Goal: Information Seeking & Learning: Learn about a topic

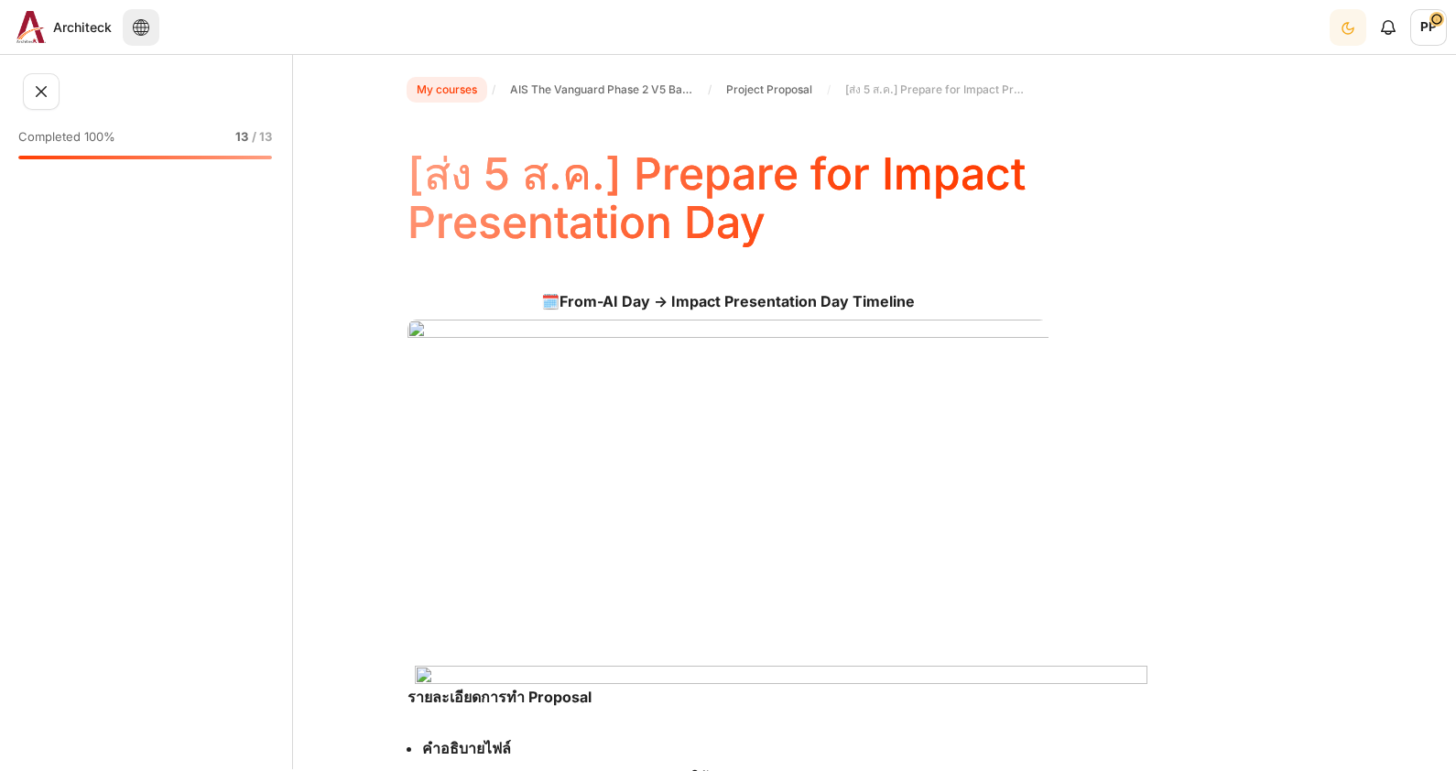
click at [465, 92] on span "My courses" at bounding box center [447, 90] width 60 height 16
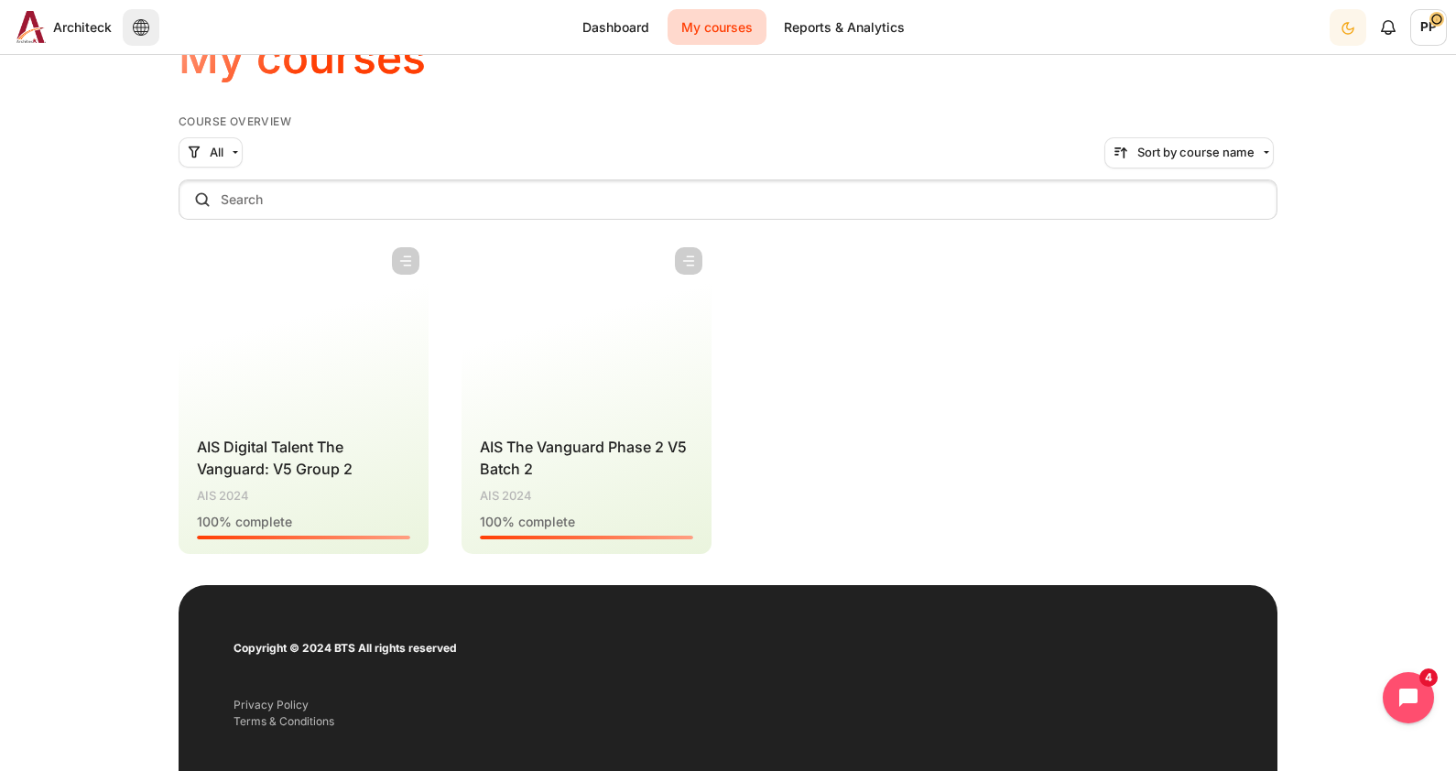
scroll to position [114, 0]
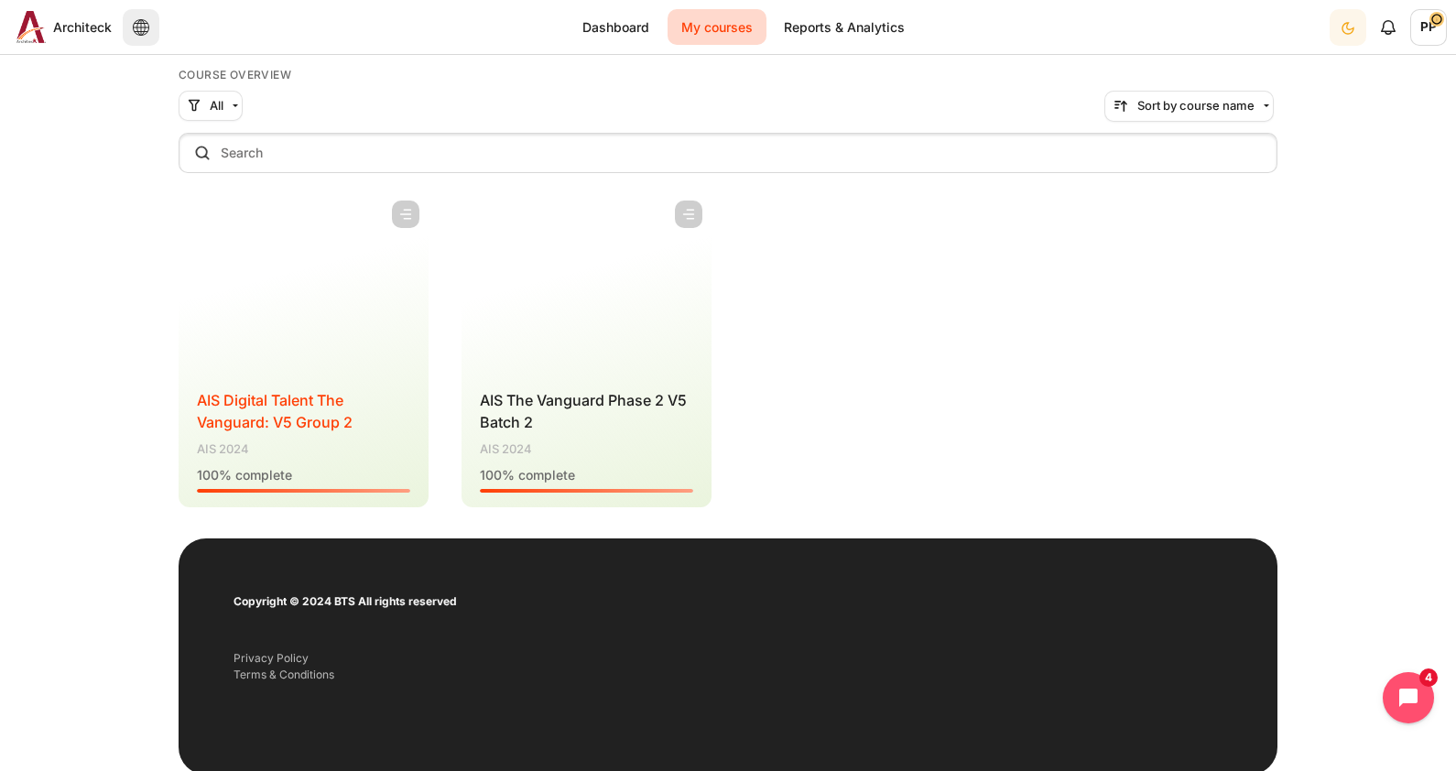
click at [292, 407] on span "AIS Digital Talent The Vanguard: V5 Group 2" at bounding box center [275, 411] width 156 height 40
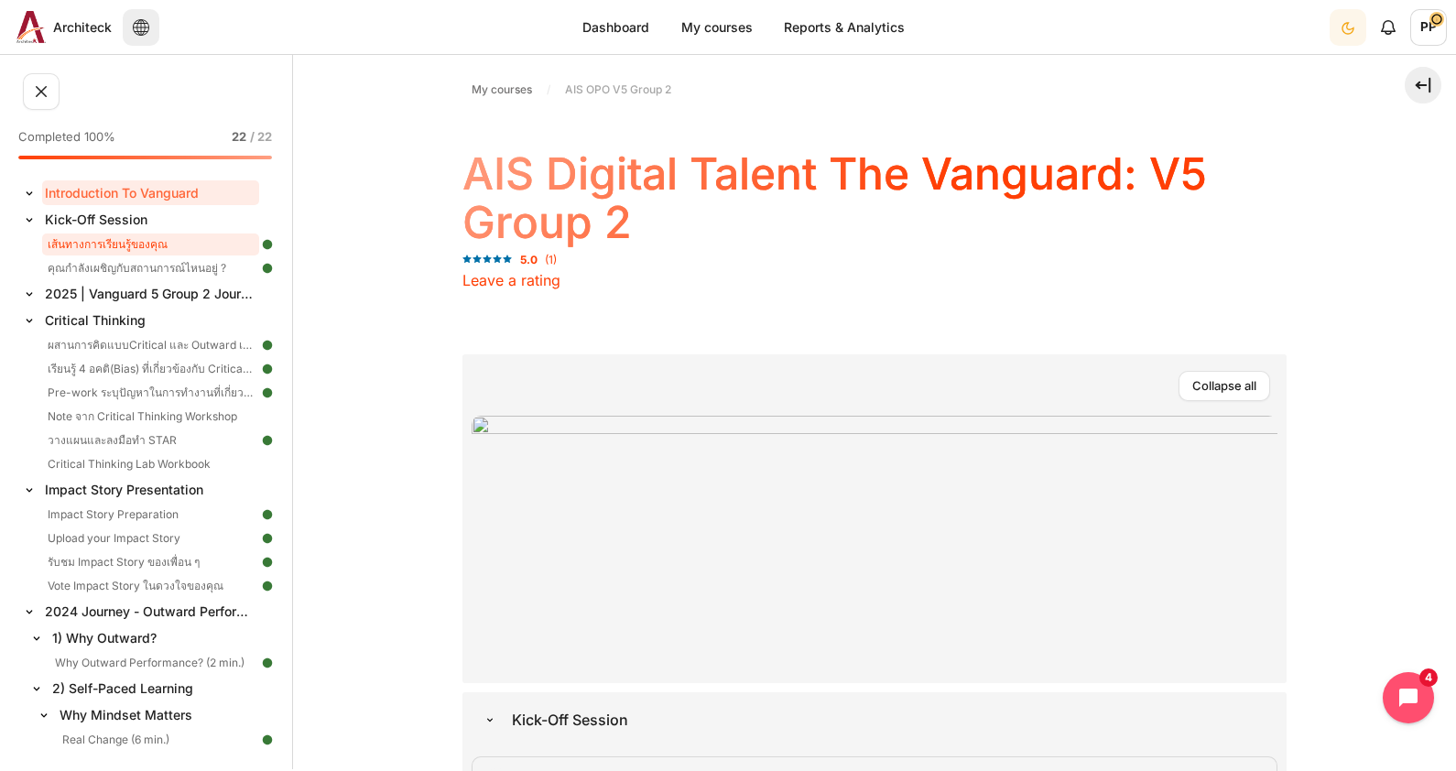
click at [127, 243] on link "เส้นทางการเรียนรู้ของคุณ" at bounding box center [150, 245] width 217 height 22
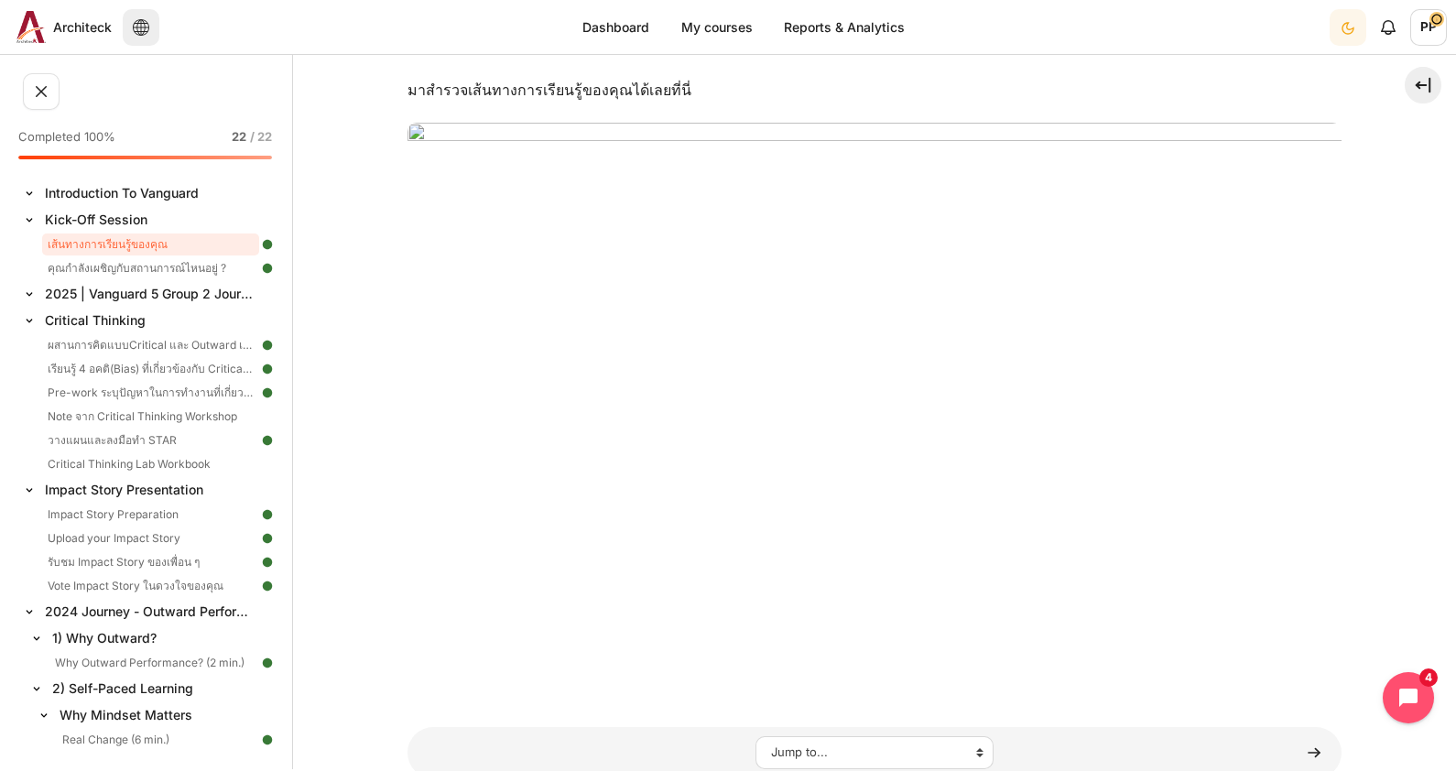
scroll to position [90, 0]
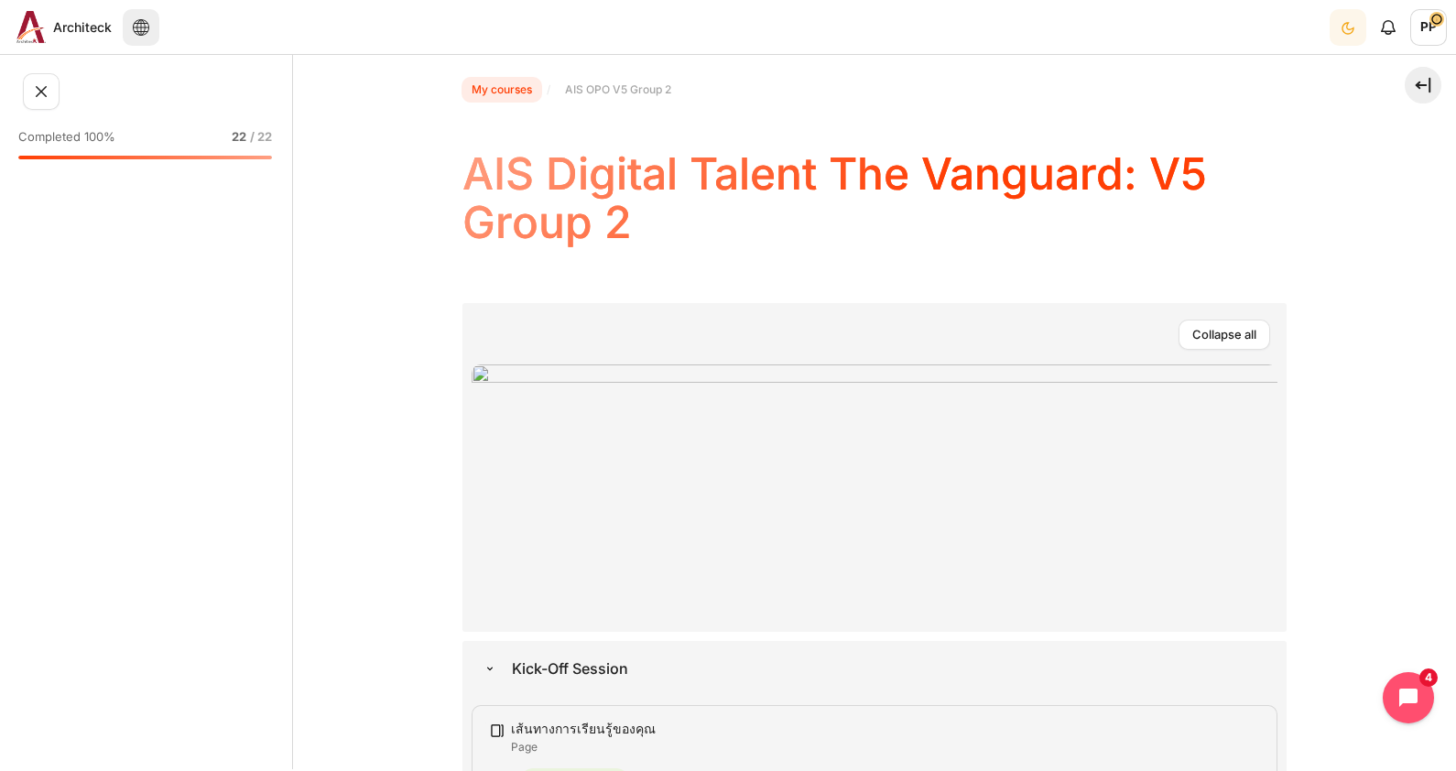
click at [464, 92] on link "My courses" at bounding box center [501, 90] width 75 height 22
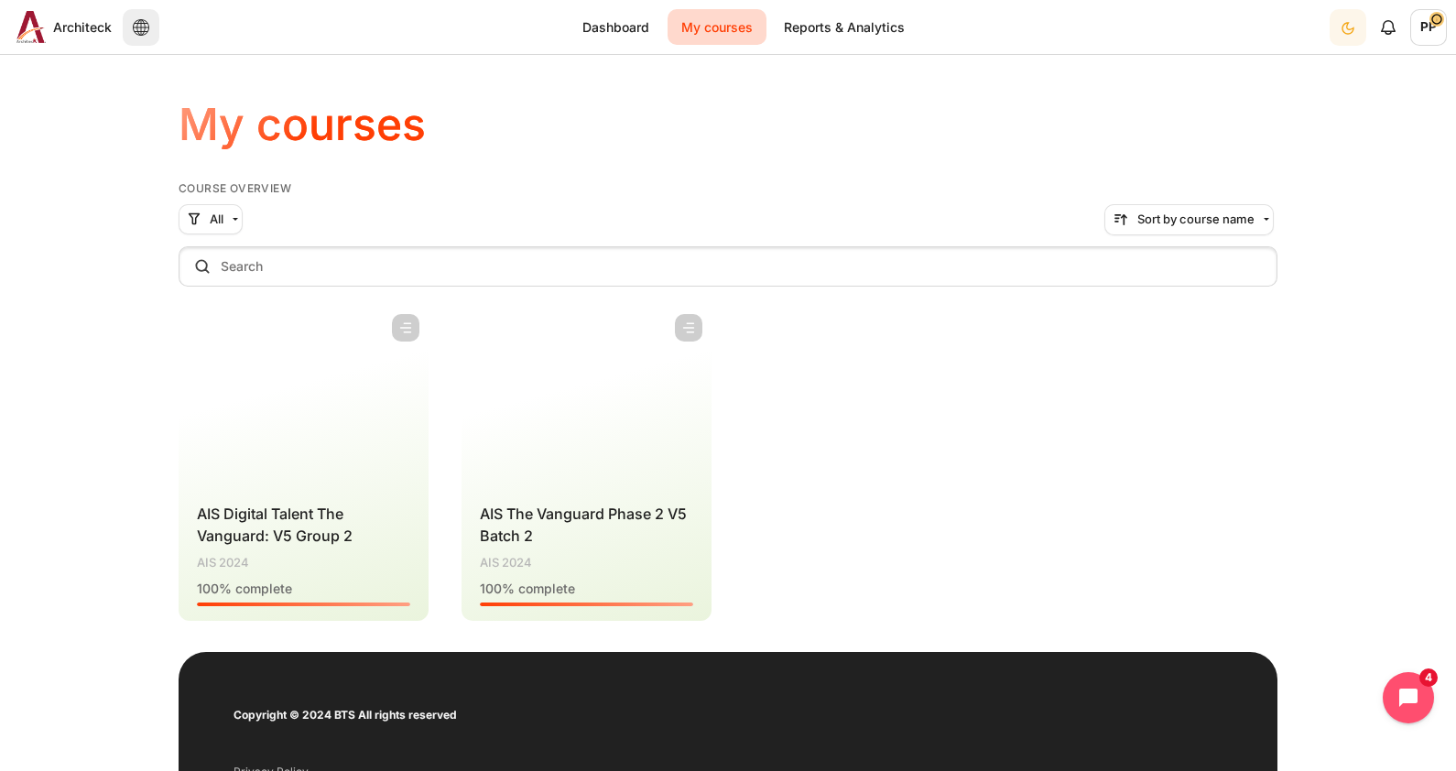
click at [576, 472] on figure "Content" at bounding box center [587, 396] width 250 height 183
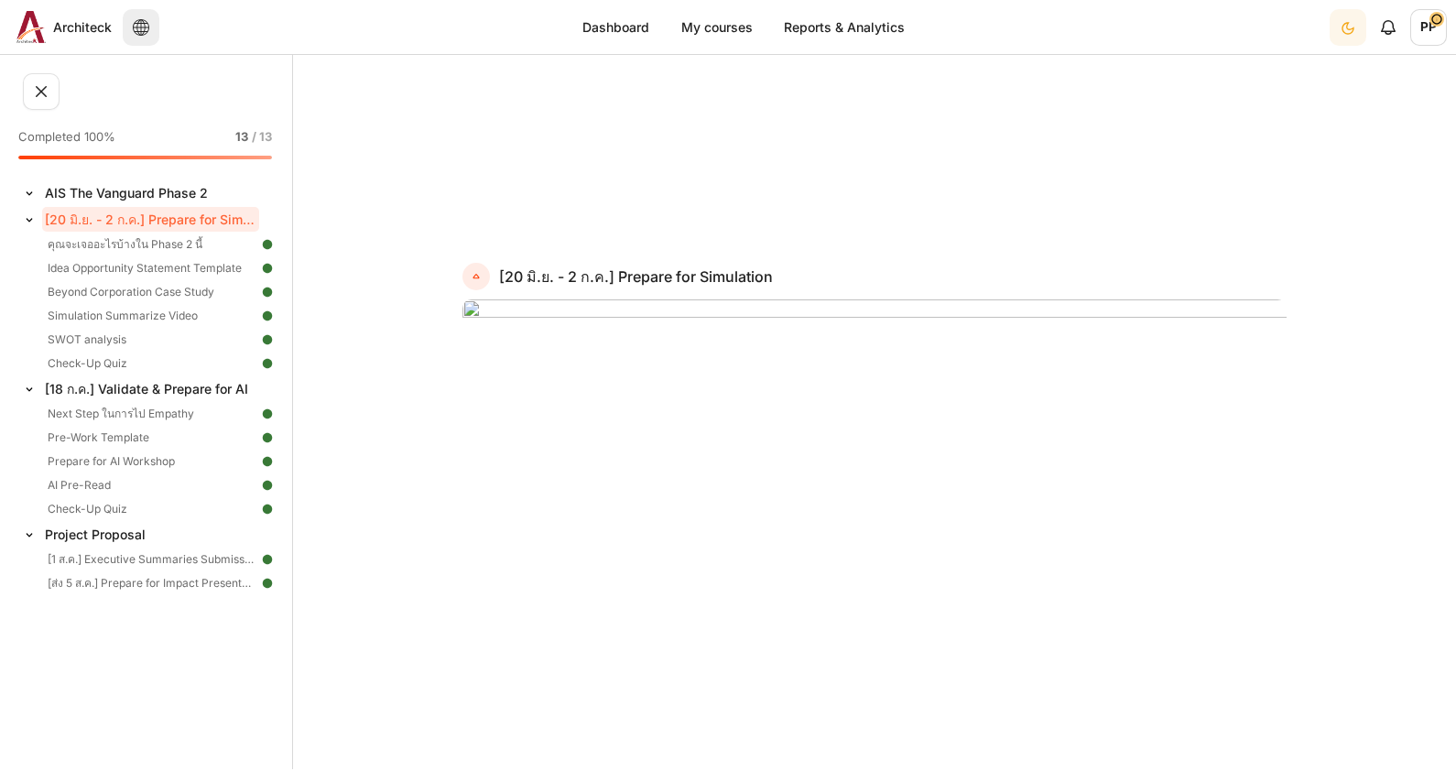
scroll to position [508, 0]
